Goal: Communication & Community: Answer question/provide support

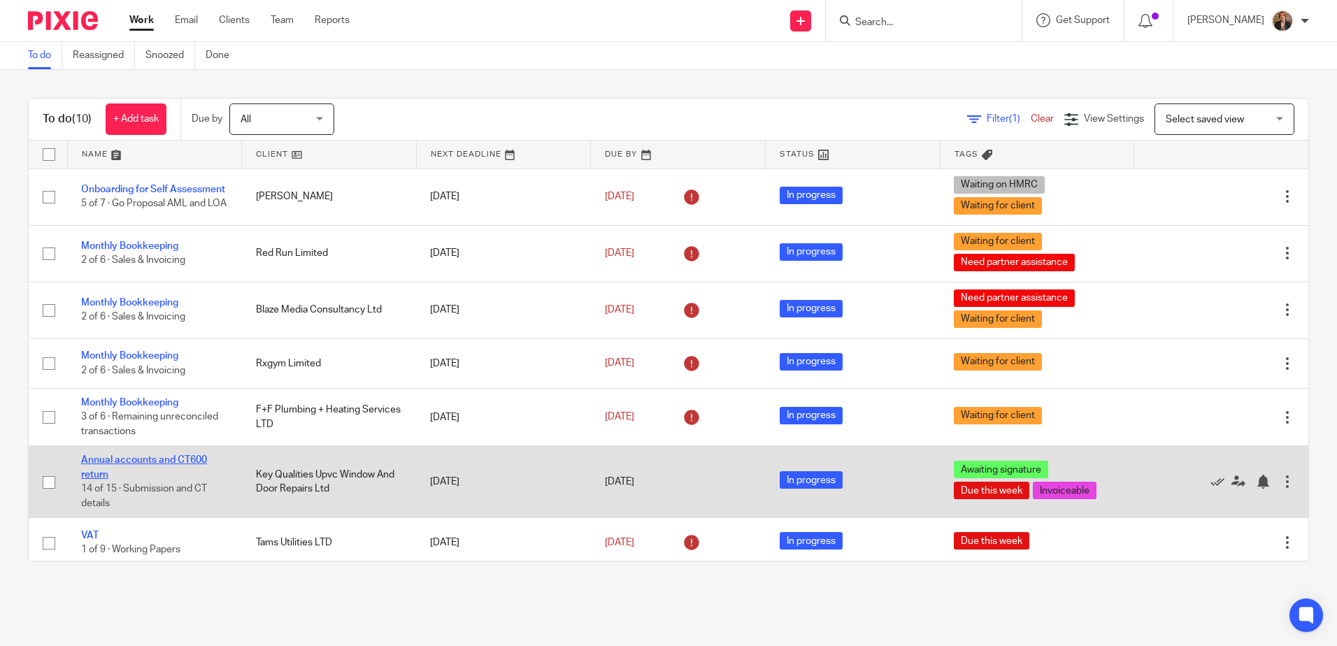
click at [155, 477] on link "Annual accounts and CT600 return" at bounding box center [144, 467] width 126 height 24
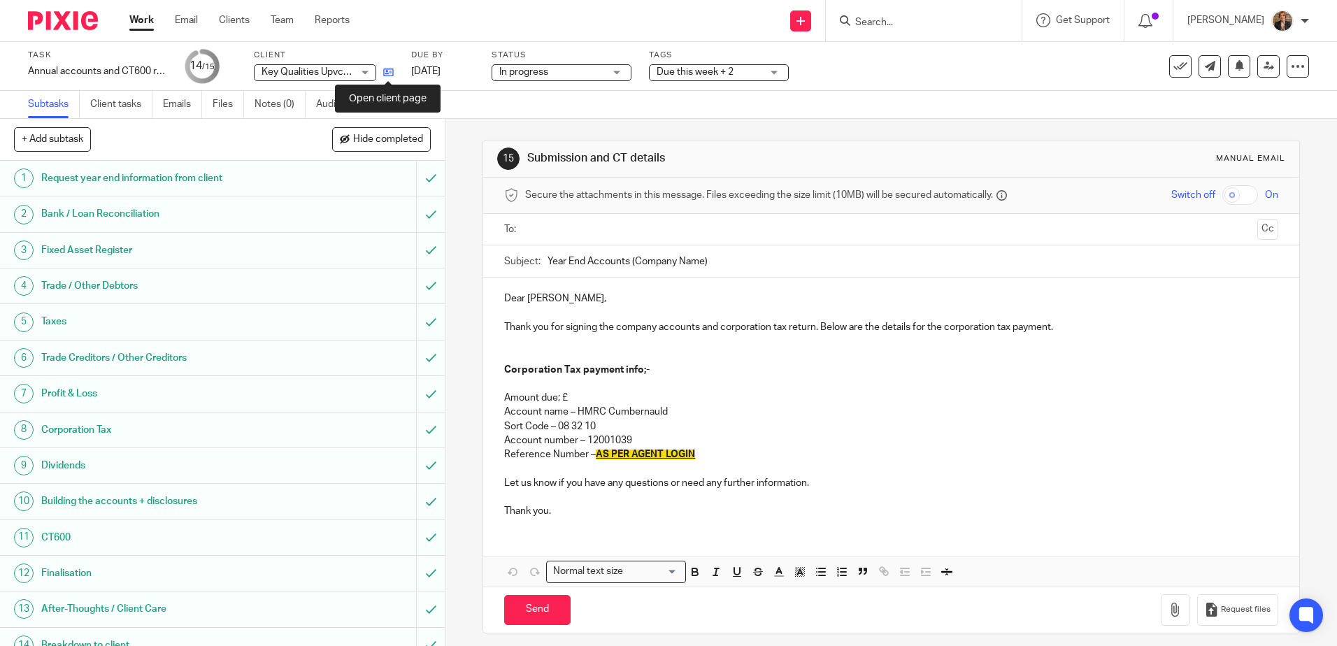
click at [384, 71] on icon at bounding box center [388, 72] width 10 height 10
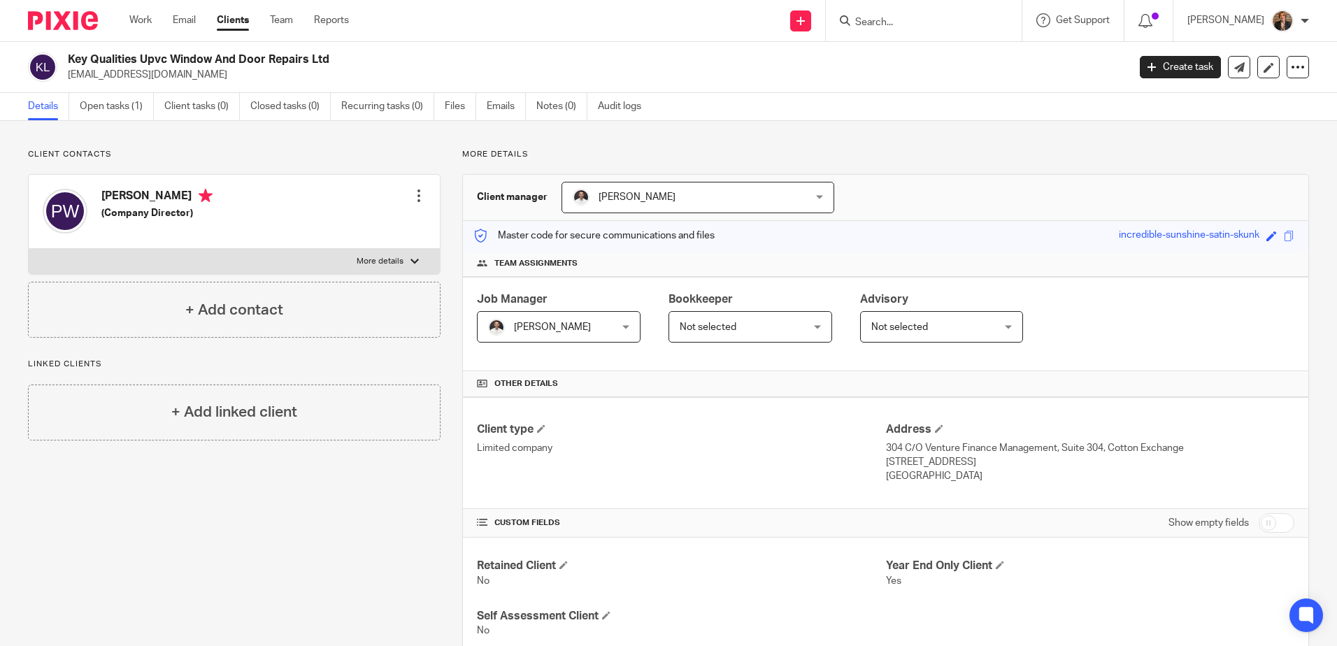
click at [382, 258] on p "More details" at bounding box center [380, 261] width 47 height 11
click at [29, 249] on input "More details" at bounding box center [28, 248] width 1 height 1
checkbox input "true"
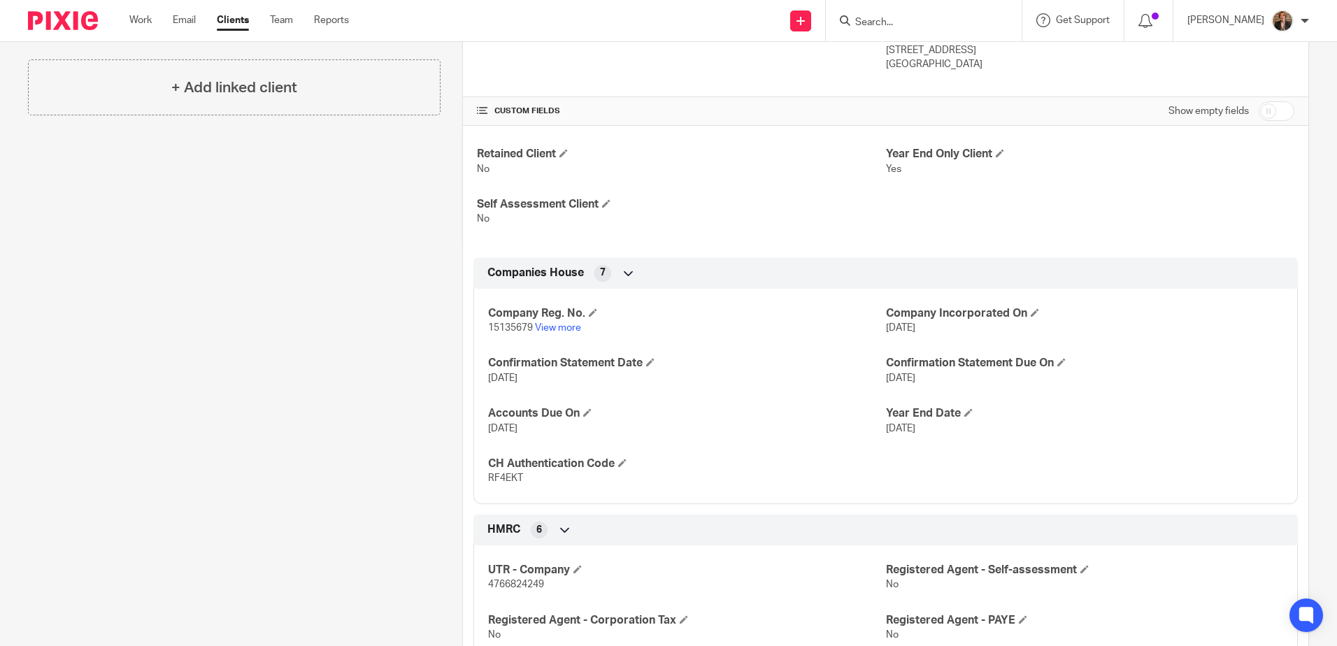
scroll to position [419, 0]
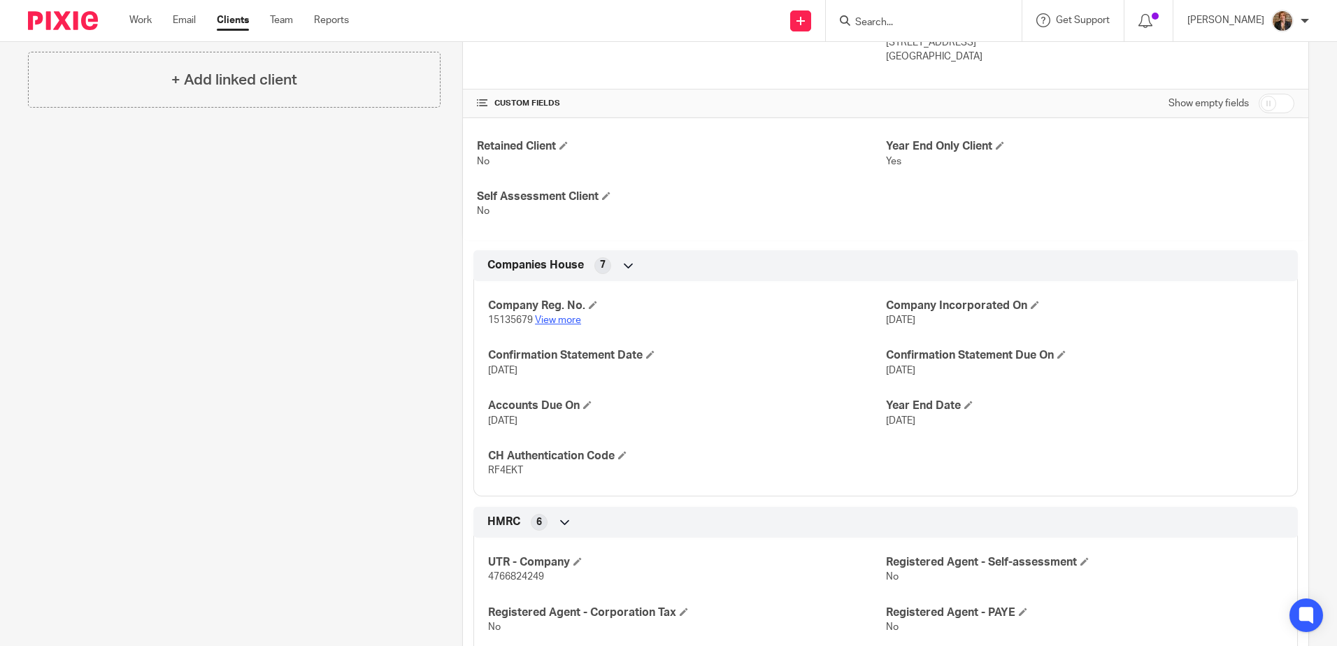
click at [543, 318] on link "View more" at bounding box center [558, 320] width 46 height 10
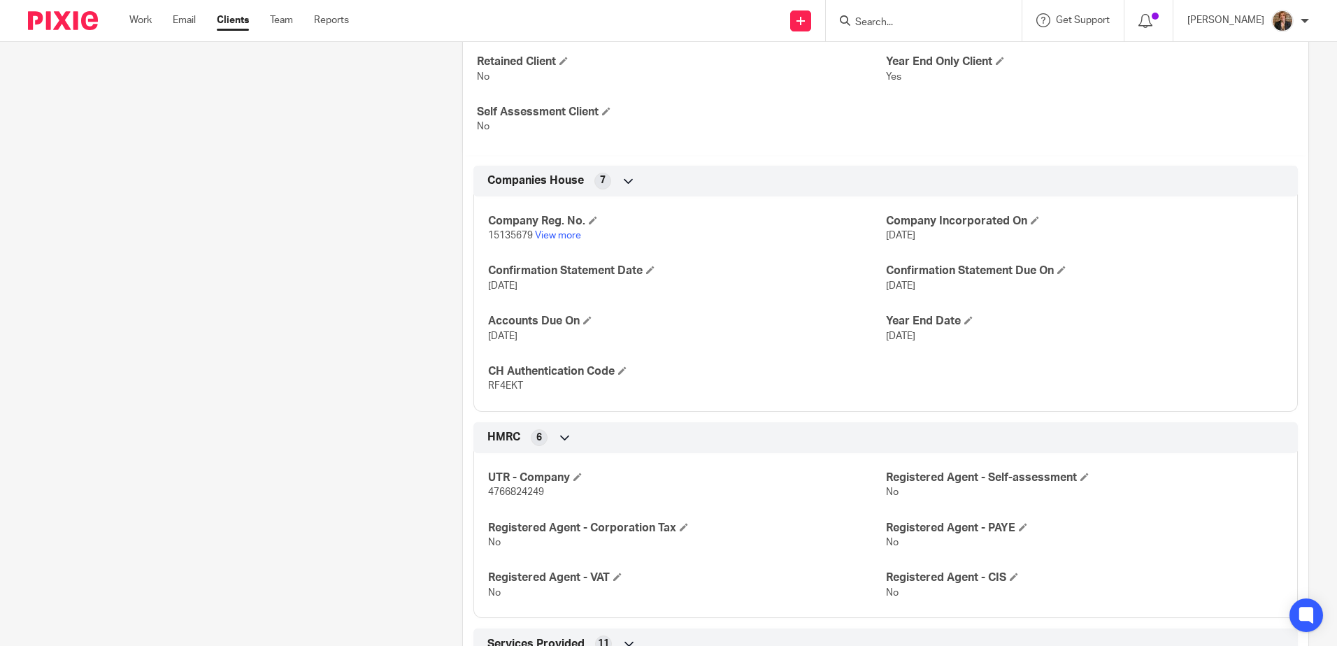
scroll to position [512, 0]
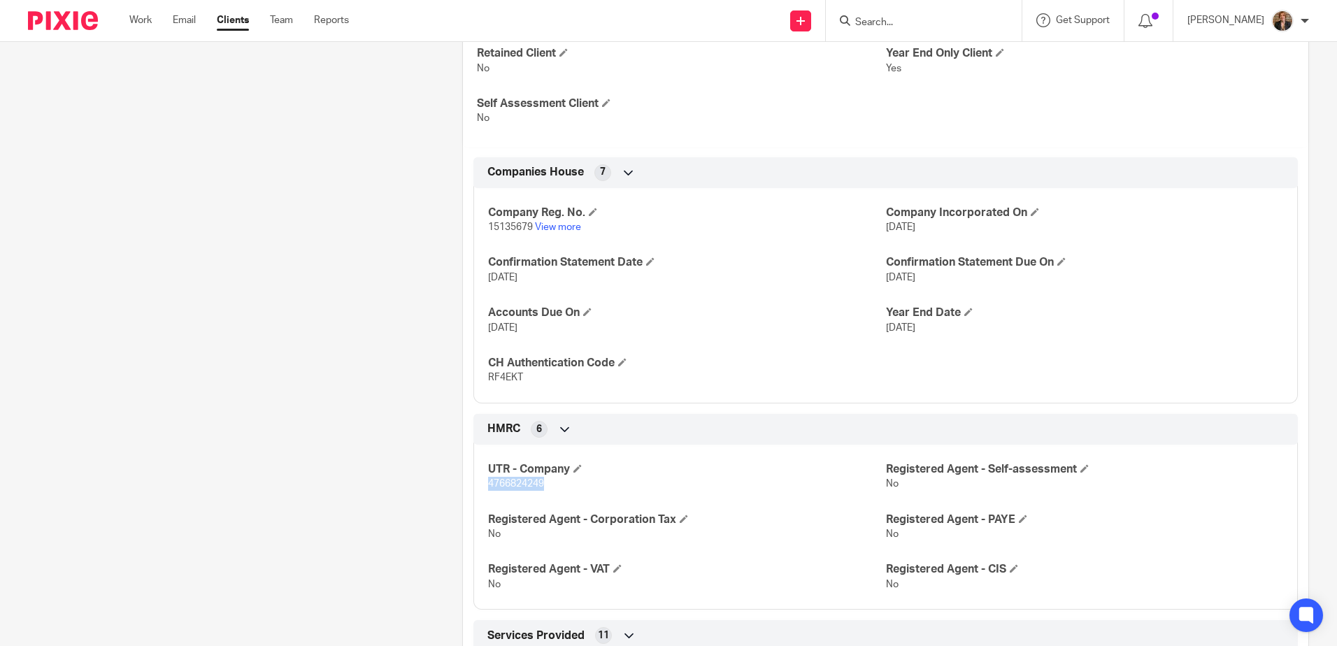
drag, startPoint x: 485, startPoint y: 483, endPoint x: 555, endPoint y: 494, distance: 70.7
click at [555, 494] on div "UTR - Company 4766824249 Registered Agent - Self-assessment No Registered Agent…" at bounding box center [885, 521] width 824 height 175
copy span "4766824249"
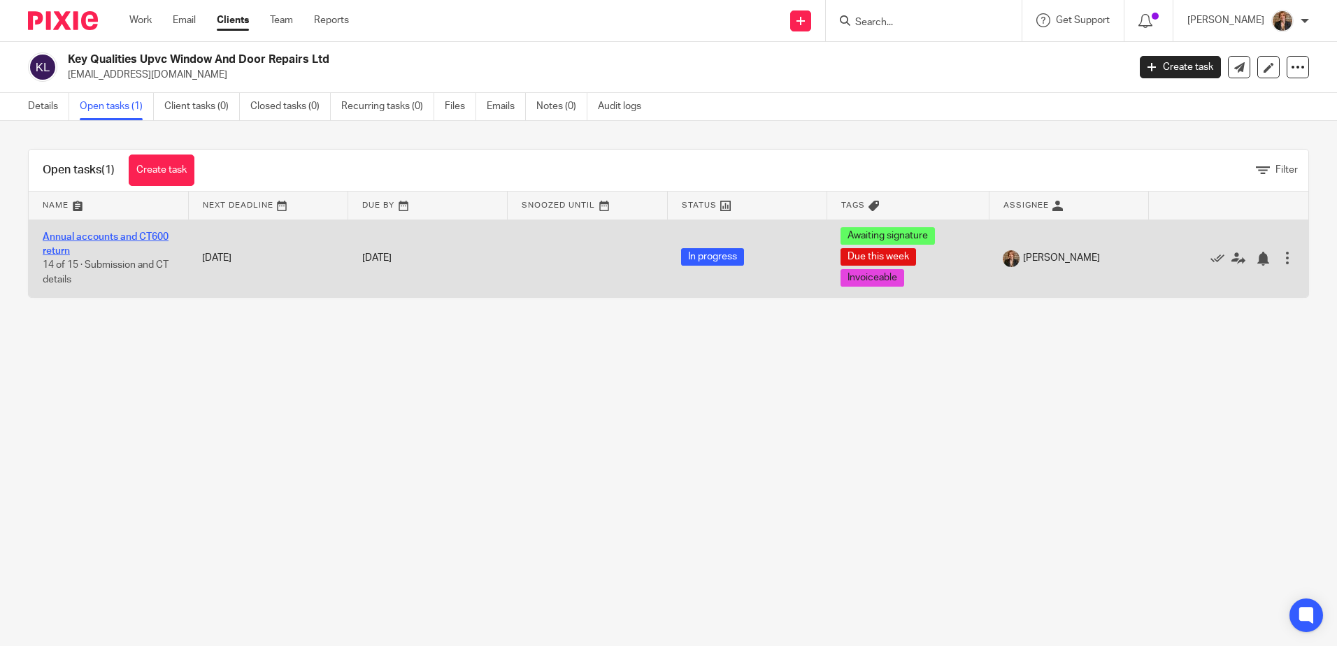
click at [100, 232] on link "Annual accounts and CT600 return" at bounding box center [106, 244] width 126 height 24
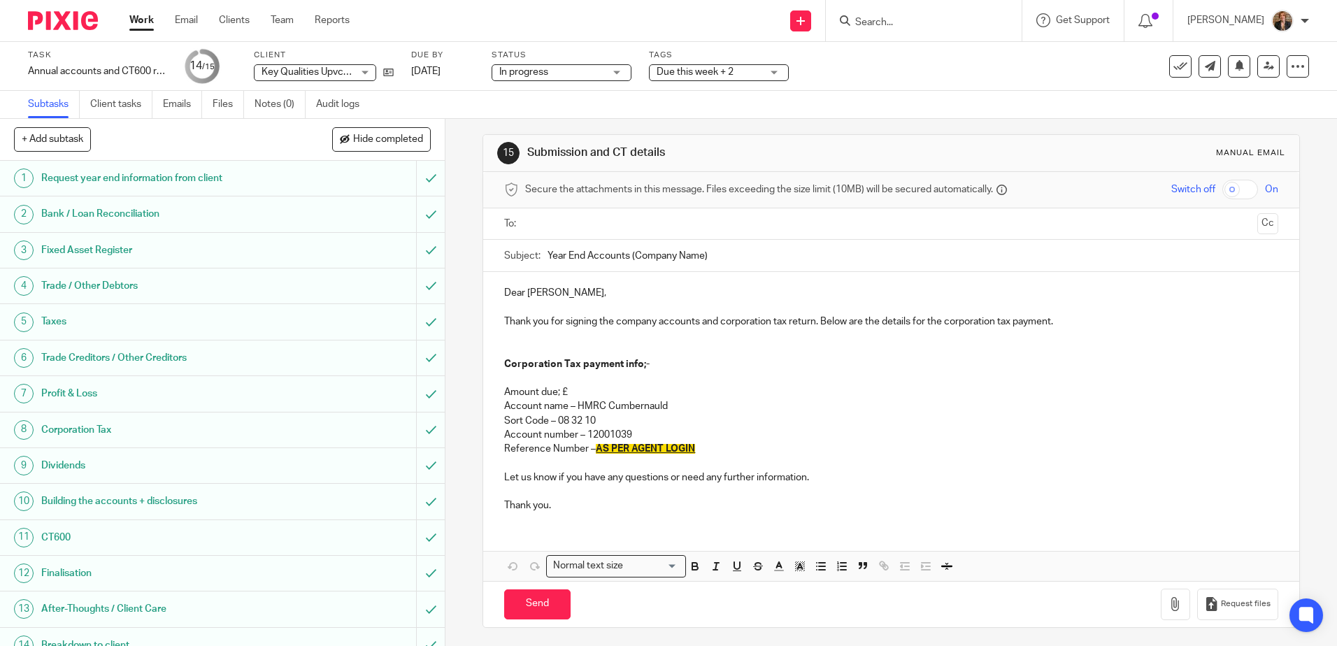
scroll to position [8, 0]
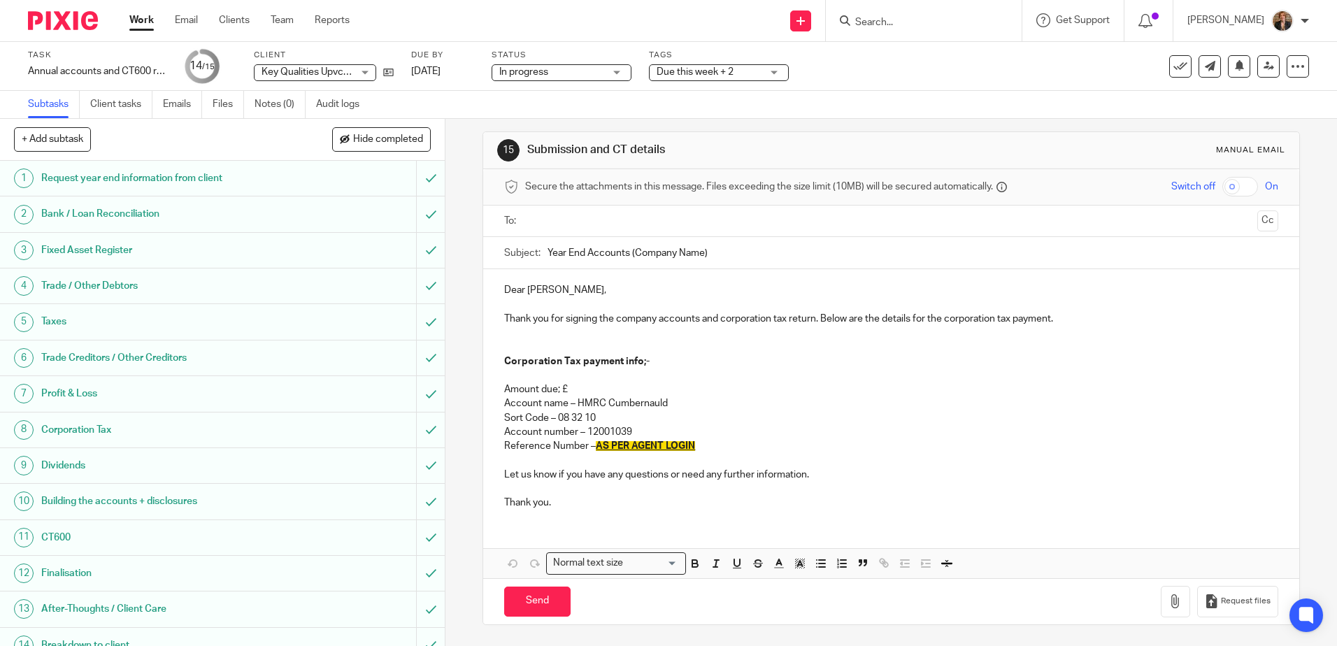
click at [703, 442] on p "Reference Number – AS PER AGENT LOGIN" at bounding box center [890, 446] width 773 height 14
click at [692, 455] on p at bounding box center [890, 460] width 773 height 14
drag, startPoint x: 697, startPoint y: 446, endPoint x: 593, endPoint y: 449, distance: 104.2
click at [593, 449] on p "Reference Number – AS PER AGENT LOGIN" at bounding box center [890, 446] width 773 height 14
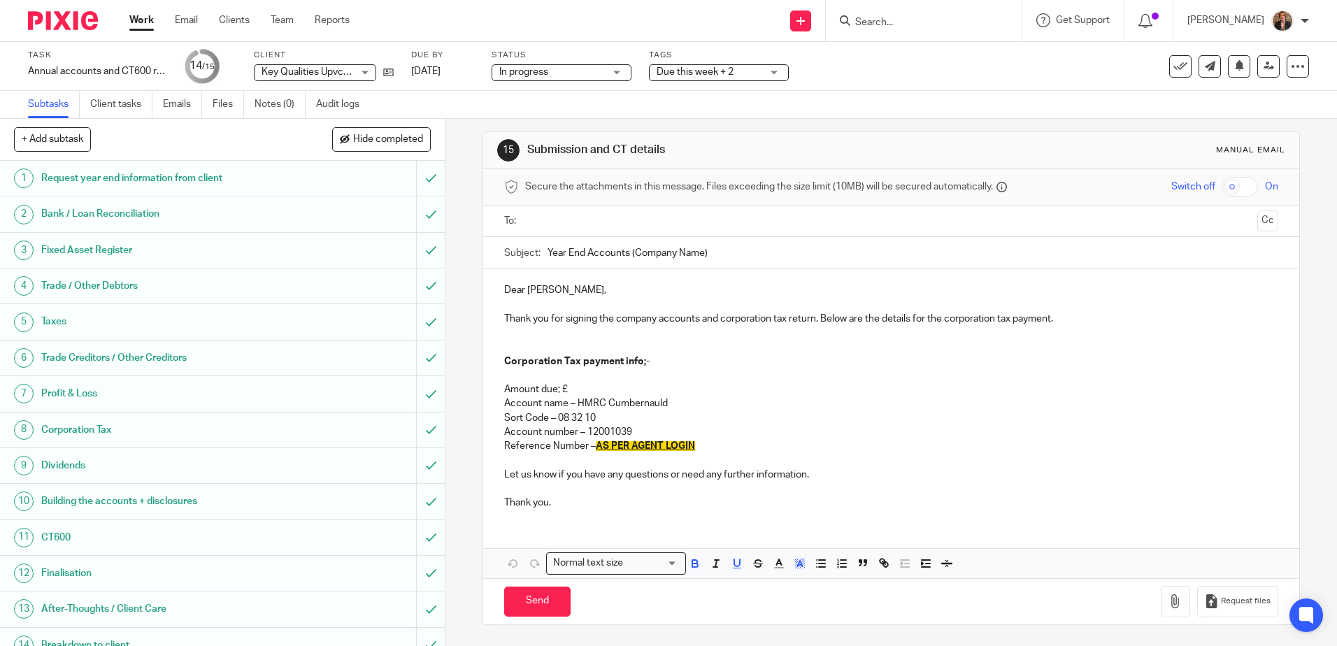
paste div
click at [570, 384] on p "Amount due; £" at bounding box center [890, 389] width 773 height 14
drag, startPoint x: 612, startPoint y: 241, endPoint x: 603, endPoint y: 233, distance: 12.4
click at [606, 238] on input "Year End Accounts (Company Name)" at bounding box center [912, 252] width 730 height 31
click at [599, 213] on input "text" at bounding box center [890, 221] width 721 height 16
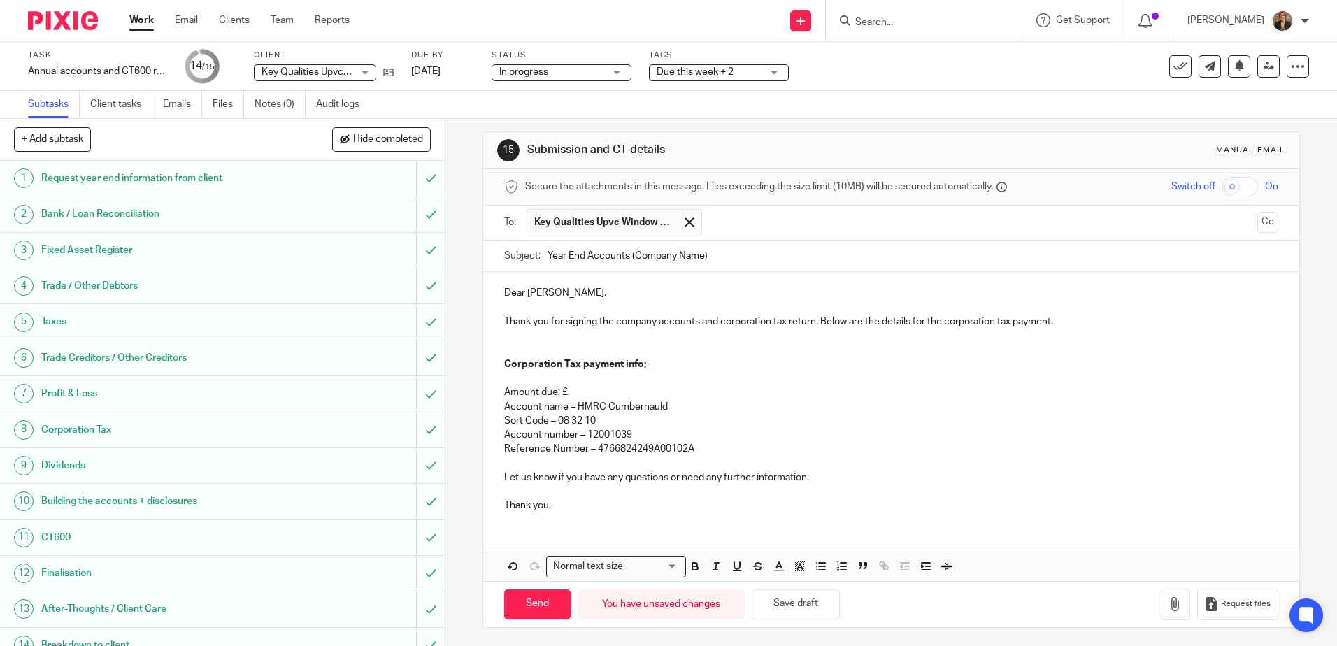
click at [705, 254] on input "Year End Accounts (Company Name)" at bounding box center [912, 255] width 730 height 31
type input "Year End Accounts Key Qualities UPVC Windows and Door Repair Ltd"
click at [586, 389] on p "Amount due; £" at bounding box center [890, 392] width 773 height 14
click at [635, 383] on p at bounding box center [890, 378] width 773 height 14
click at [600, 389] on p "Amount due; £ke" at bounding box center [890, 392] width 773 height 14
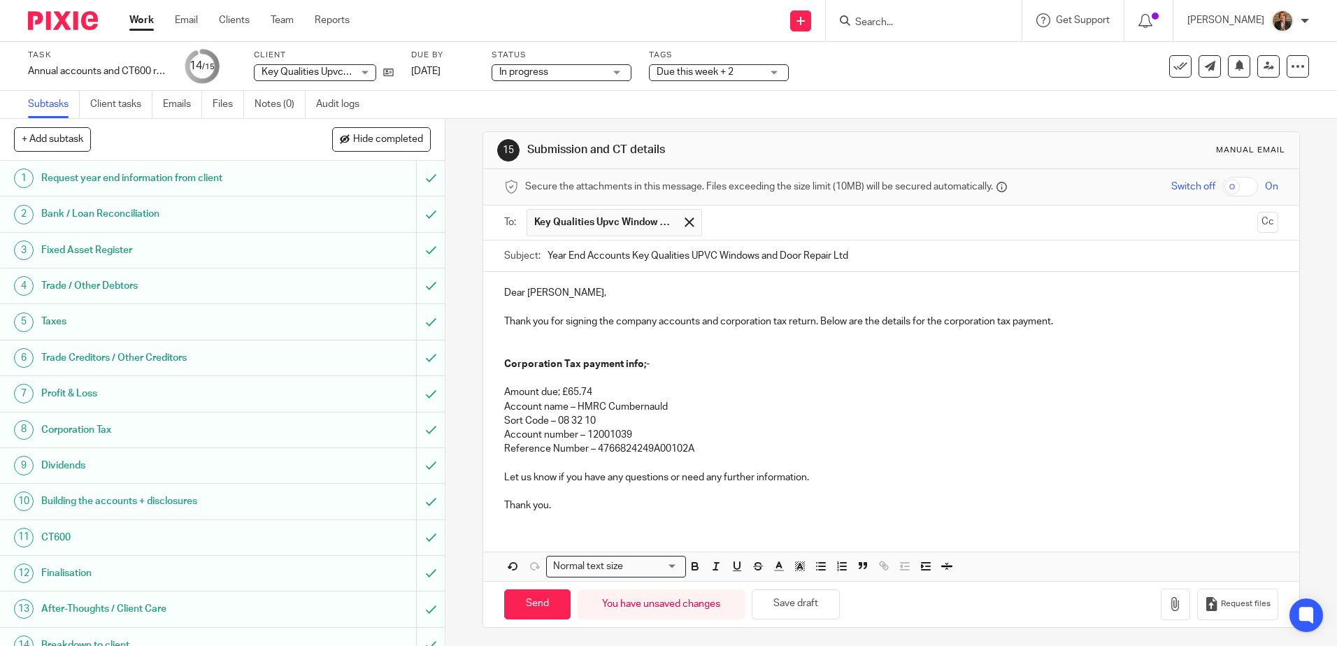
click at [936, 409] on p "Account name – HMRC Cumbernauld" at bounding box center [890, 407] width 773 height 14
click at [813, 326] on p "Thank you for signing the company accounts and corporation tax return. Below ar…" at bounding box center [890, 322] width 773 height 14
click at [1075, 319] on p "Thank you for signing the company accounts and corporation tax return. Below ar…" at bounding box center [890, 322] width 773 height 14
click at [504, 347] on p at bounding box center [890, 350] width 773 height 14
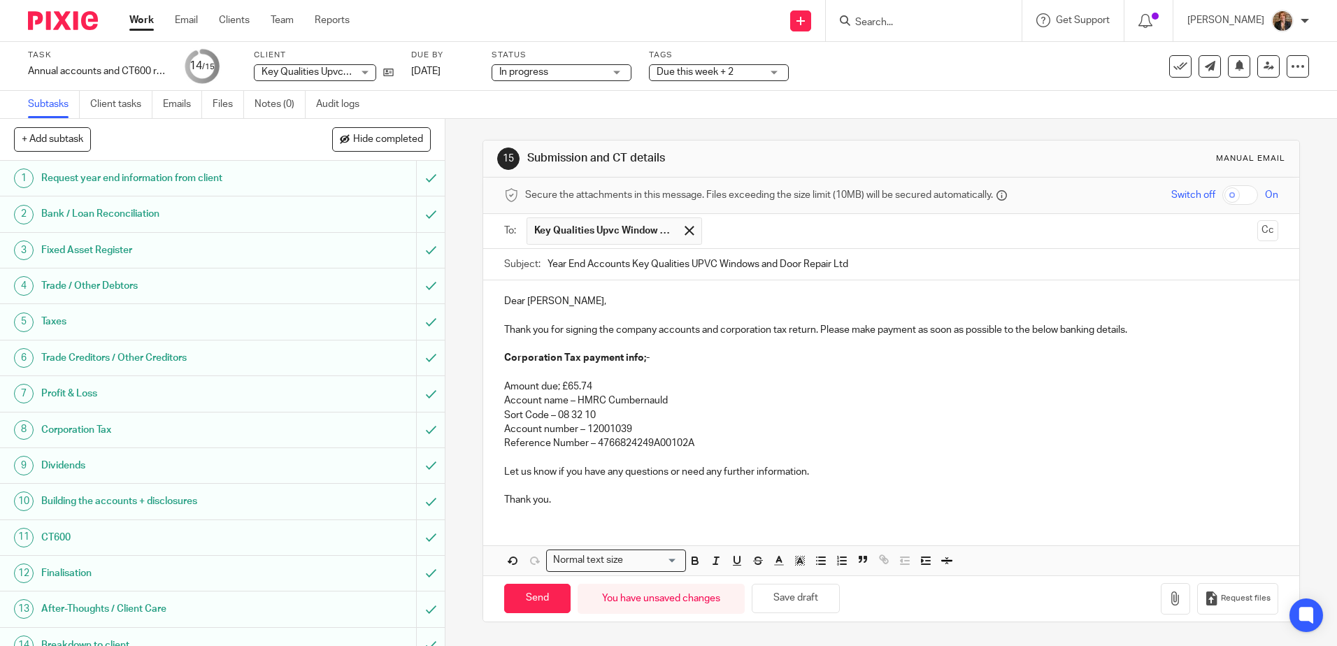
click at [933, 422] on p "Account number – 12001039" at bounding box center [890, 429] width 773 height 14
drag, startPoint x: 558, startPoint y: 387, endPoint x: 590, endPoint y: 389, distance: 32.2
click at [590, 389] on p "Amount due; £65.74" at bounding box center [890, 387] width 773 height 14
click at [763, 385] on p "Amount due; £65.74" at bounding box center [890, 387] width 773 height 14
click at [542, 591] on input "Send" at bounding box center [537, 599] width 66 height 30
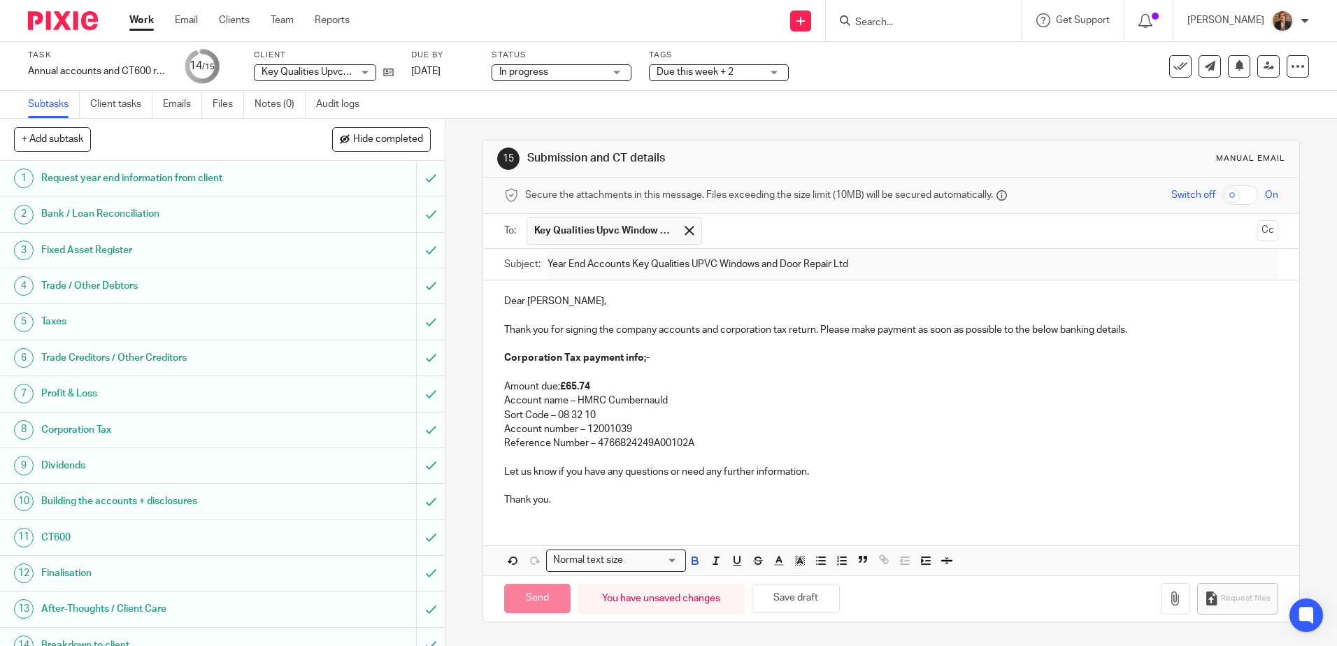
type input "Sent"
click at [59, 17] on img at bounding box center [63, 20] width 70 height 19
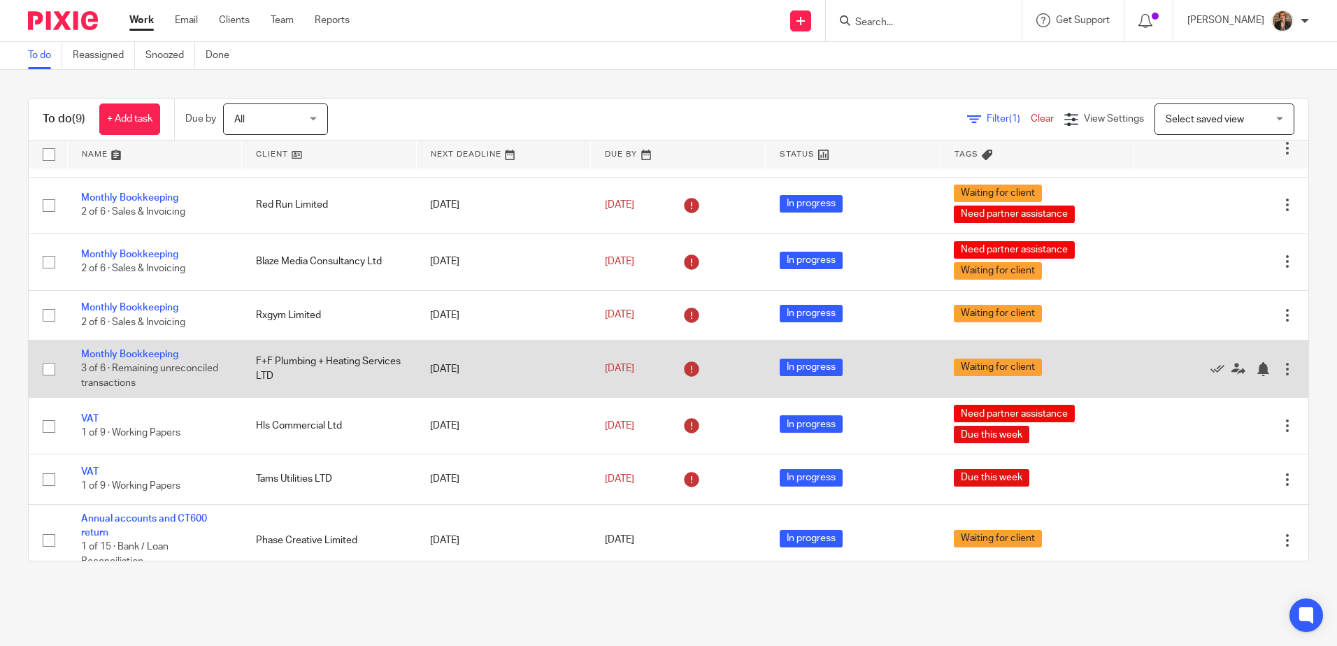
scroll to position [150, 0]
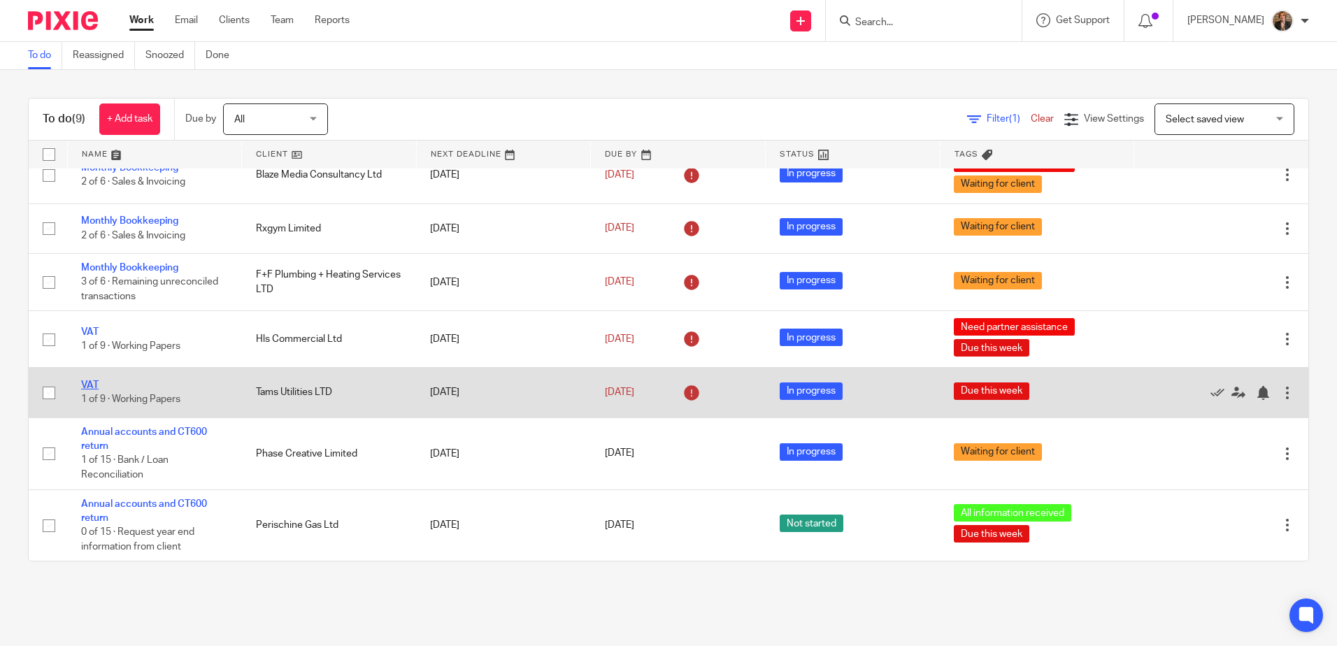
click at [94, 383] on link "VAT" at bounding box center [89, 385] width 17 height 10
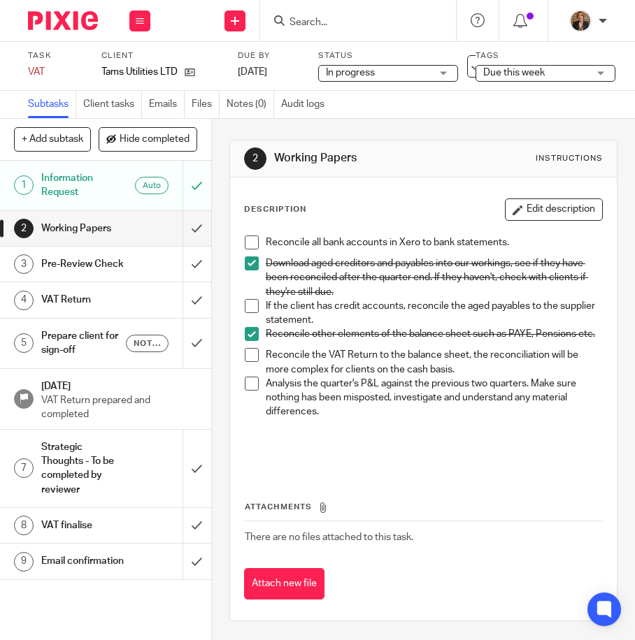
click at [249, 400] on li "Analysis the quarter's P&L against the previous two quarters. Make sure nothing…" at bounding box center [423, 419] width 357 height 85
click at [249, 388] on span at bounding box center [252, 384] width 14 height 14
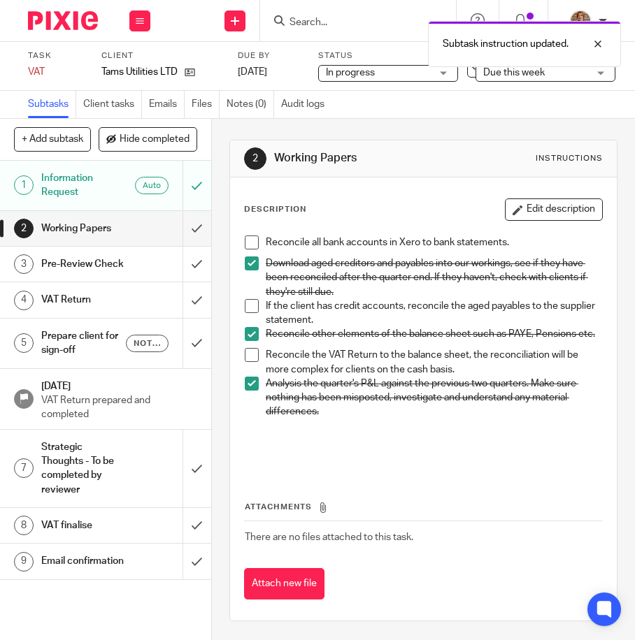
click at [245, 362] on span at bounding box center [252, 355] width 14 height 14
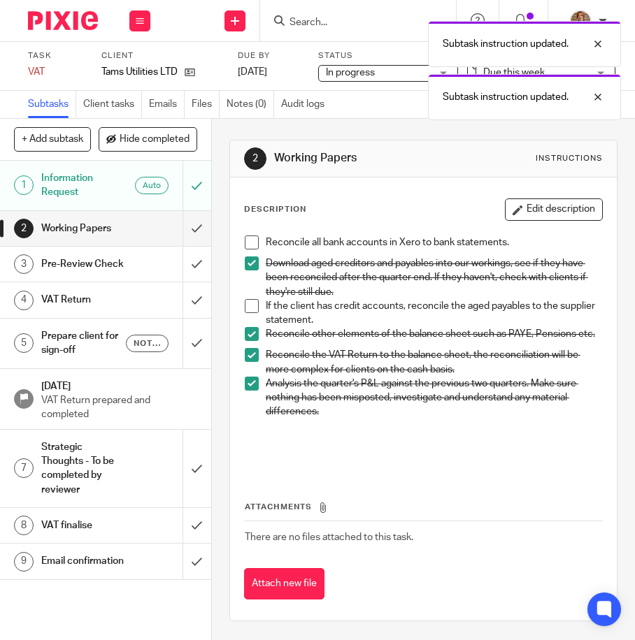
click at [247, 362] on span at bounding box center [252, 355] width 14 height 14
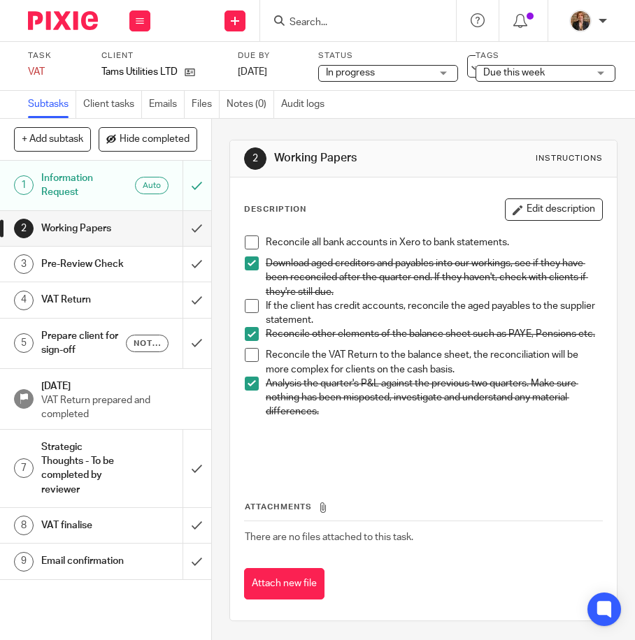
drag, startPoint x: 49, startPoint y: 21, endPoint x: 415, endPoint y: 13, distance: 366.4
click at [49, 21] on img at bounding box center [63, 20] width 70 height 19
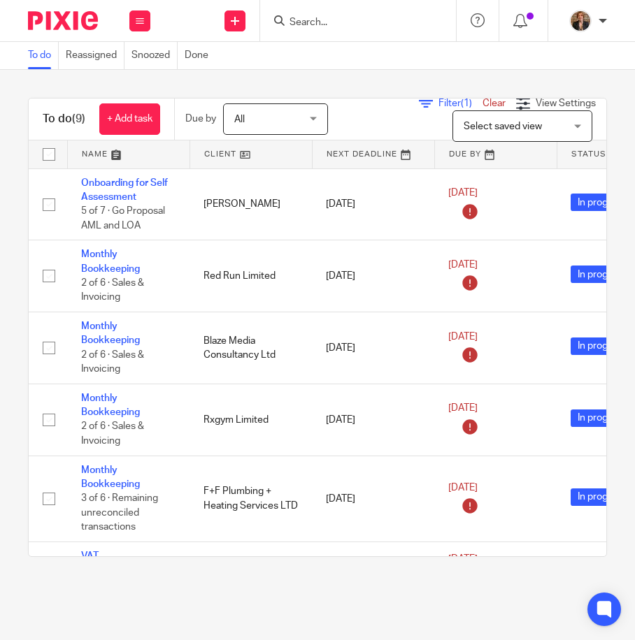
click at [358, 18] on input "Search" at bounding box center [351, 23] width 126 height 13
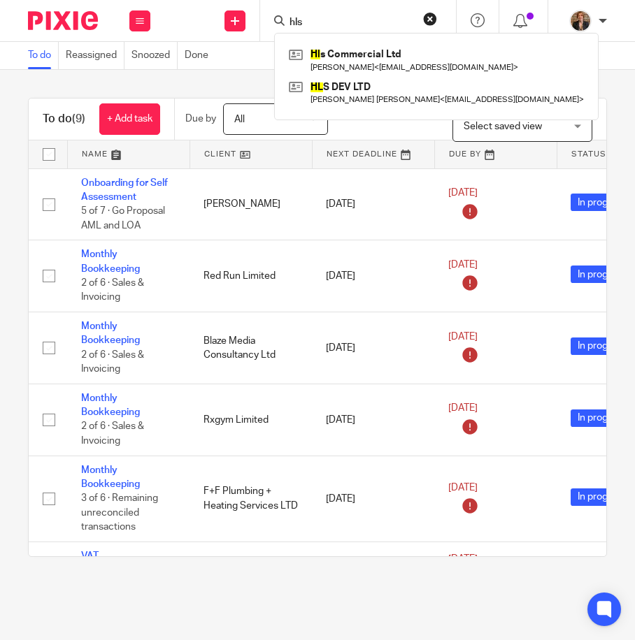
type input "hls"
click button "submit" at bounding box center [0, 0] width 0 height 0
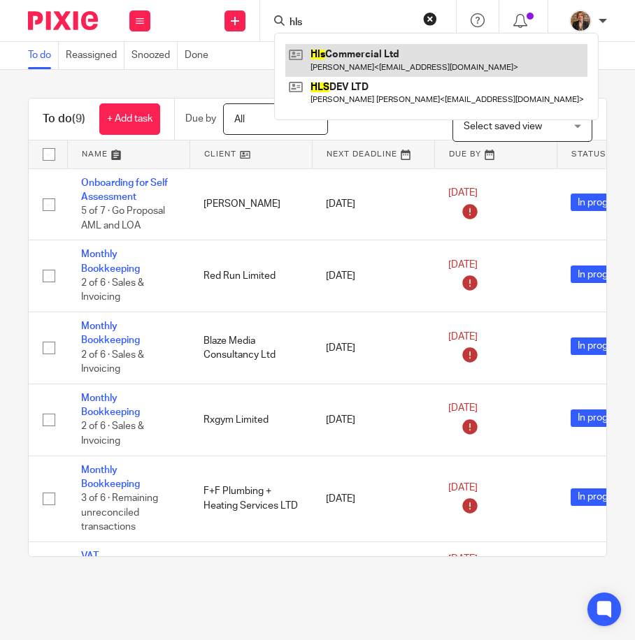
click at [371, 50] on link at bounding box center [436, 60] width 302 height 32
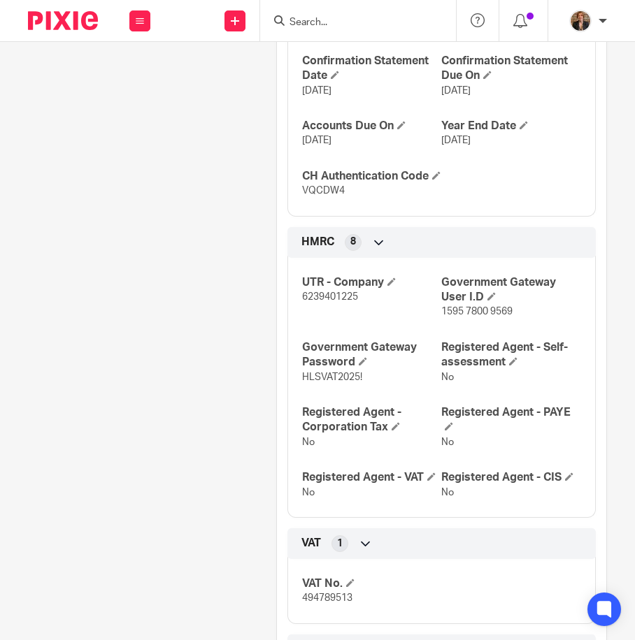
scroll to position [886, 0]
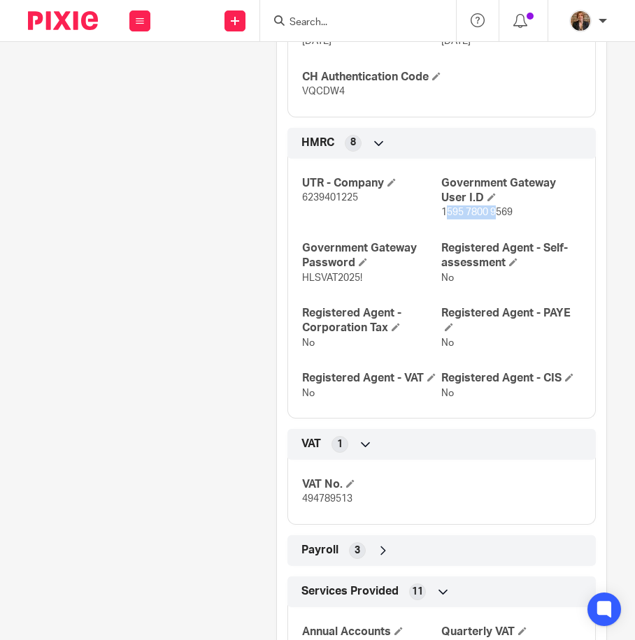
drag, startPoint x: 438, startPoint y: 229, endPoint x: 492, endPoint y: 235, distance: 54.2
click at [492, 219] on p "1595 7800 9569" at bounding box center [511, 213] width 140 height 14
drag, startPoint x: 492, startPoint y: 235, endPoint x: 435, endPoint y: 226, distance: 57.2
click at [441, 217] on span "1595 7800 9569" at bounding box center [476, 213] width 71 height 10
drag, startPoint x: 432, startPoint y: 230, endPoint x: 514, endPoint y: 230, distance: 82.5
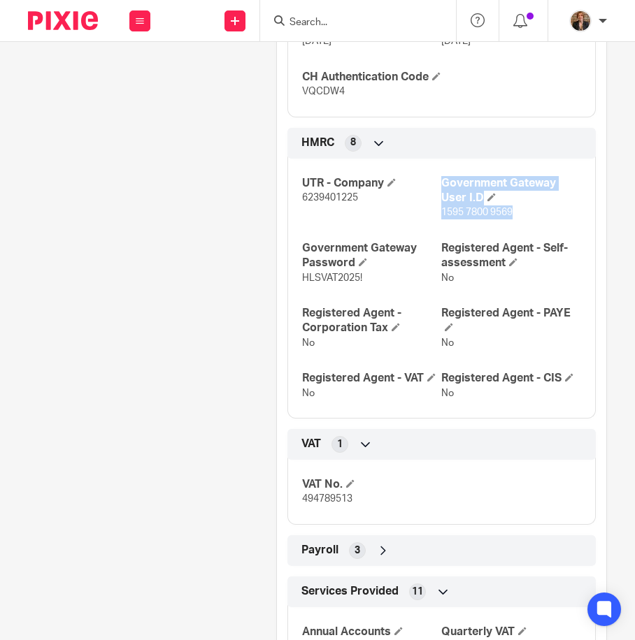
click at [514, 230] on div "UTR - Company 6239401225 Government Gateway User I.D 1595 7800 9569 Government …" at bounding box center [441, 283] width 308 height 271
drag, startPoint x: 514, startPoint y: 230, endPoint x: 505, endPoint y: 243, distance: 16.5
click at [507, 243] on div "UTR - Company 6239401225 Government Gateway User I.D 1595 7800 9569 Government …" at bounding box center [441, 283] width 308 height 271
drag, startPoint x: 435, startPoint y: 227, endPoint x: 517, endPoint y: 231, distance: 81.9
click at [517, 219] on p "1595 7800 9569" at bounding box center [511, 213] width 140 height 14
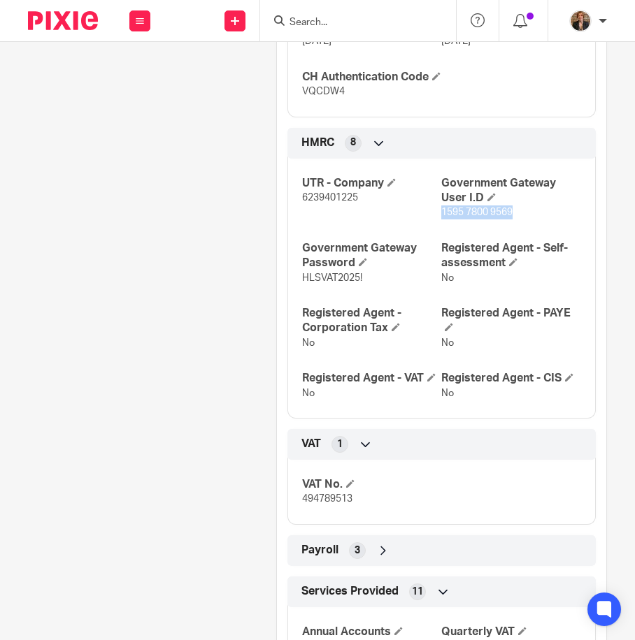
copy span "1595 7800 9569"
click at [294, 288] on div "UTR - Company 6239401225 Government Gateway User I.D 1595 7800 9569 Government …" at bounding box center [441, 283] width 308 height 271
drag, startPoint x: 296, startPoint y: 290, endPoint x: 368, endPoint y: 296, distance: 72.3
click at [368, 296] on div "UTR - Company 6239401225 Government Gateway User I.D 1595 7800 9569 Government …" at bounding box center [441, 283] width 308 height 271
copy span "HLSVAT2025!"
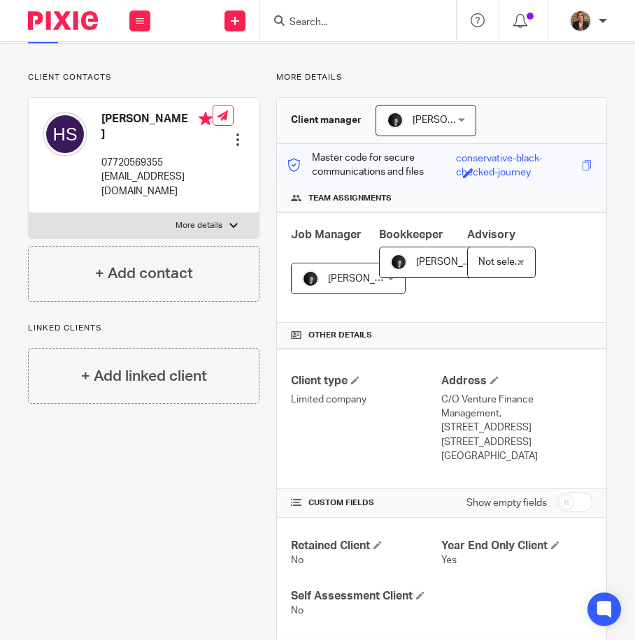
scroll to position [0, 0]
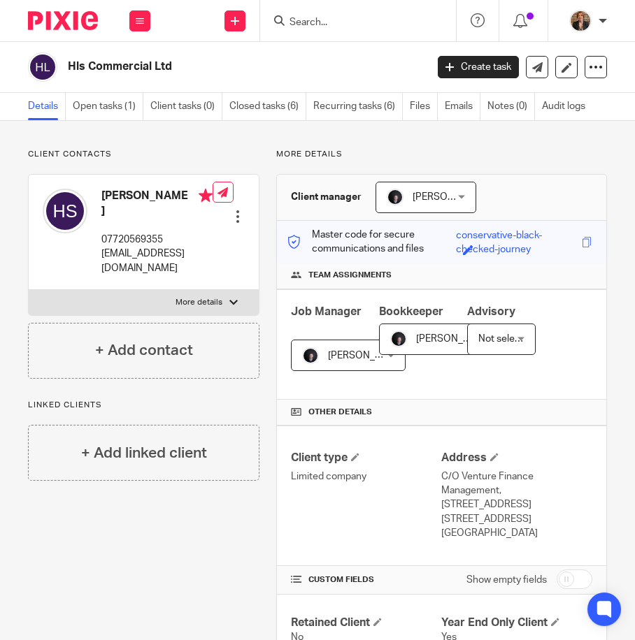
drag, startPoint x: 593, startPoint y: 34, endPoint x: 97, endPoint y: 106, distance: 501.6
click at [96, 110] on link "Open tasks (1)" at bounding box center [108, 106] width 71 height 27
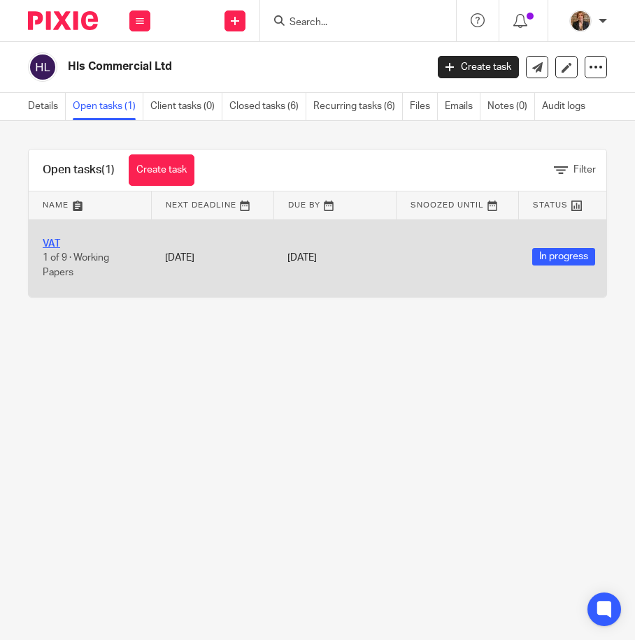
click at [57, 243] on link "VAT" at bounding box center [51, 244] width 17 height 10
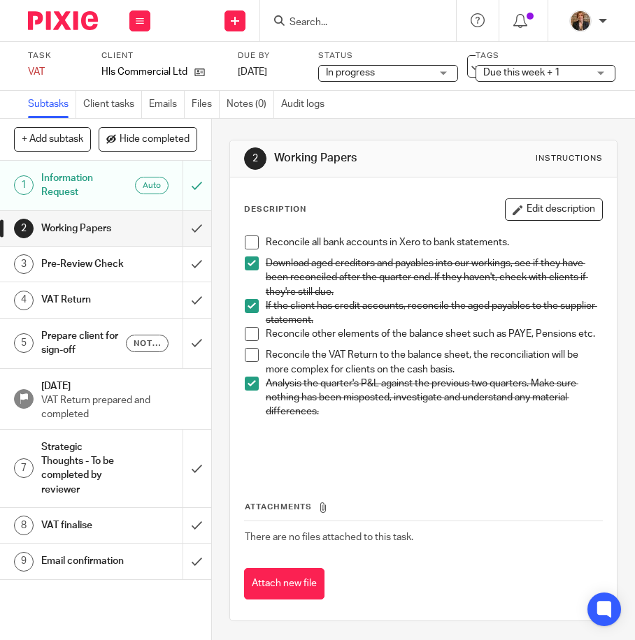
click at [247, 336] on span at bounding box center [252, 334] width 14 height 14
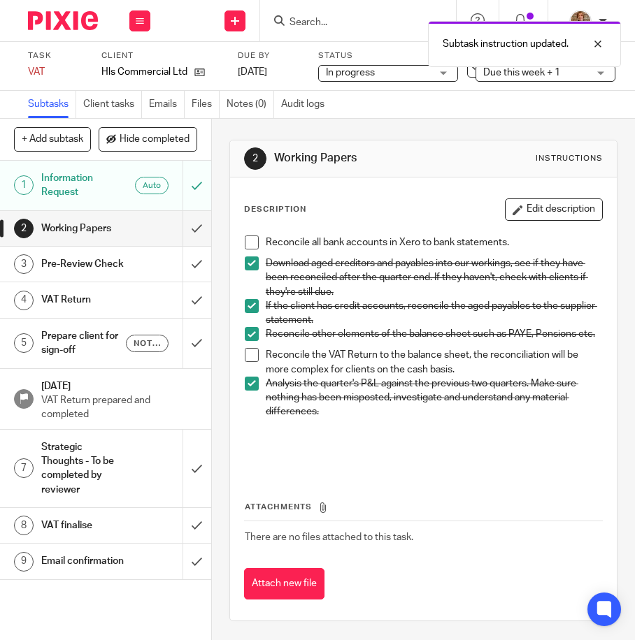
click at [248, 341] on span at bounding box center [252, 334] width 14 height 14
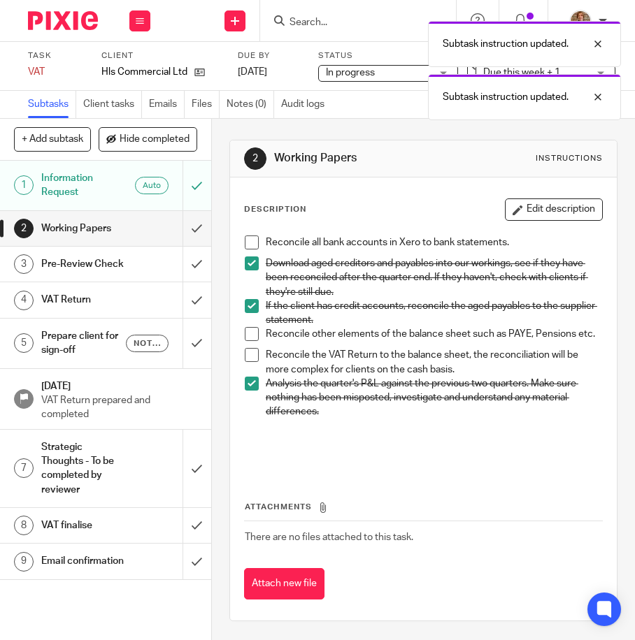
click at [382, 535] on td "There are no files attached to this task." at bounding box center [423, 538] width 359 height 34
click at [71, 15] on img at bounding box center [63, 20] width 70 height 19
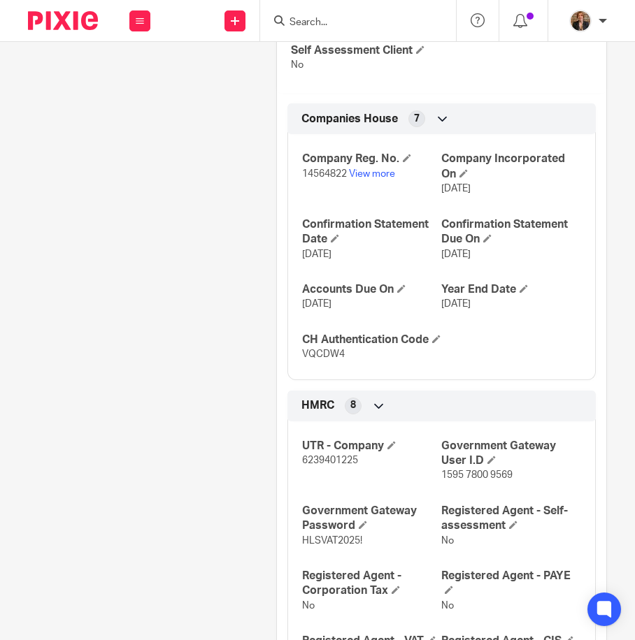
scroll to position [606, 0]
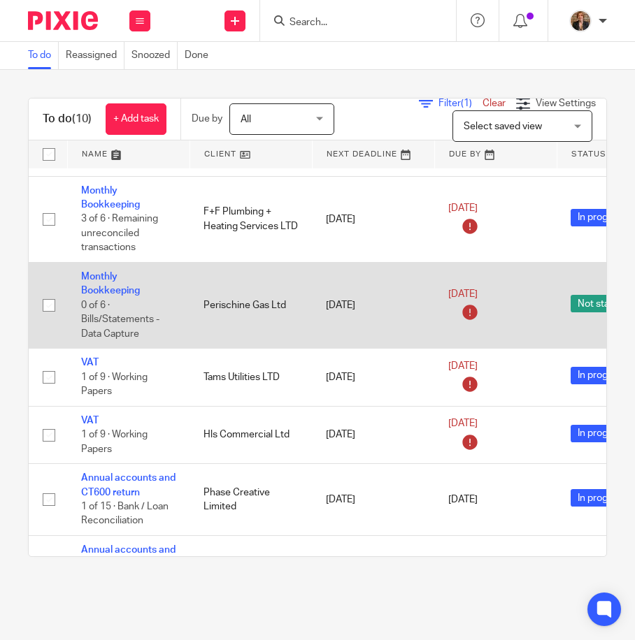
scroll to position [355, 0]
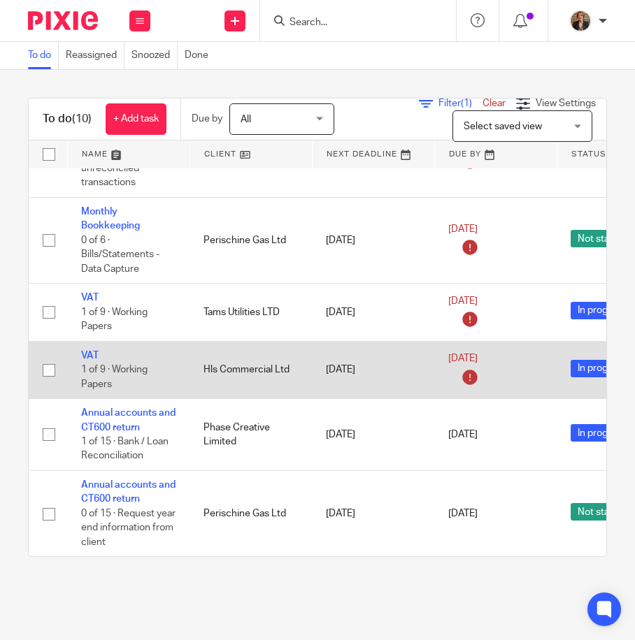
click at [90, 341] on td "VAT 1 of 9 · Working Papers" at bounding box center [128, 369] width 122 height 57
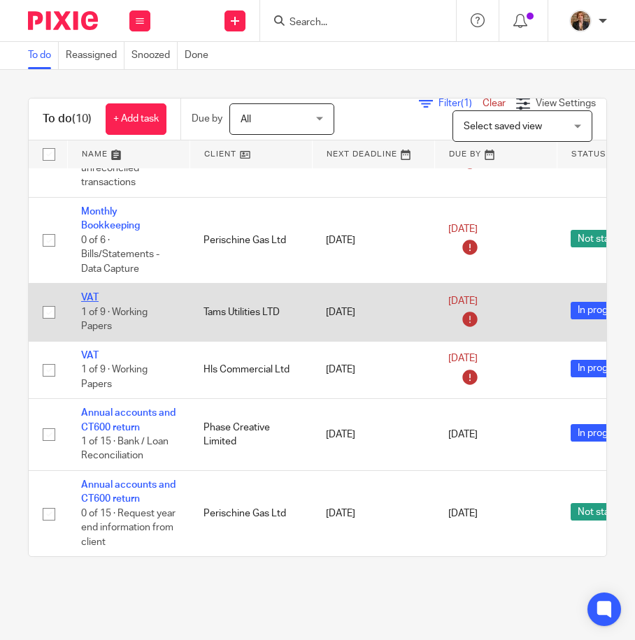
click at [88, 293] on link "VAT" at bounding box center [89, 298] width 17 height 10
